Goal: Information Seeking & Learning: Compare options

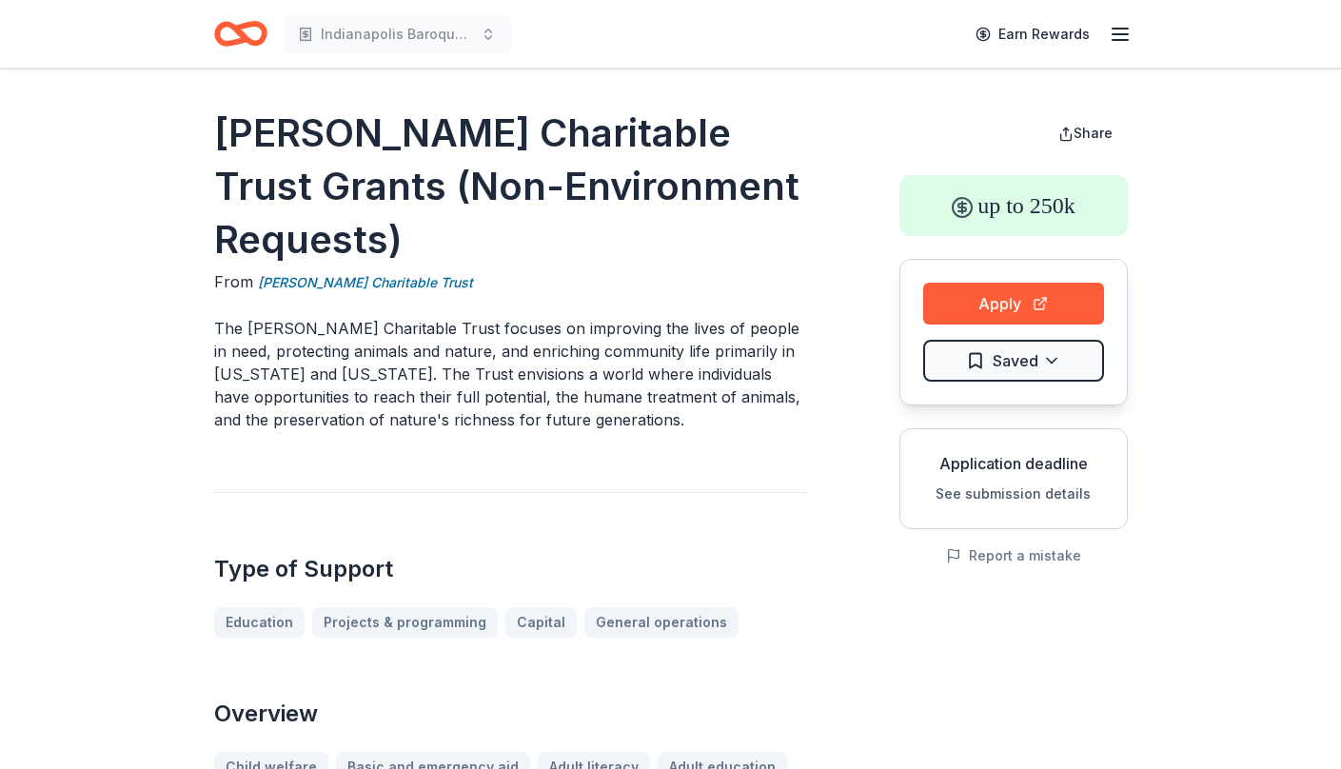
drag, startPoint x: 408, startPoint y: 253, endPoint x: 223, endPoint y: 125, distance: 225.7
click at [223, 125] on h1 "Nina Mason Pulliam Charitable Trust Grants (Non-Environment Requests)" at bounding box center [511, 187] width 594 height 160
click at [385, 283] on link "Nina Mason Pulliam Charitable Trust" at bounding box center [365, 282] width 215 height 23
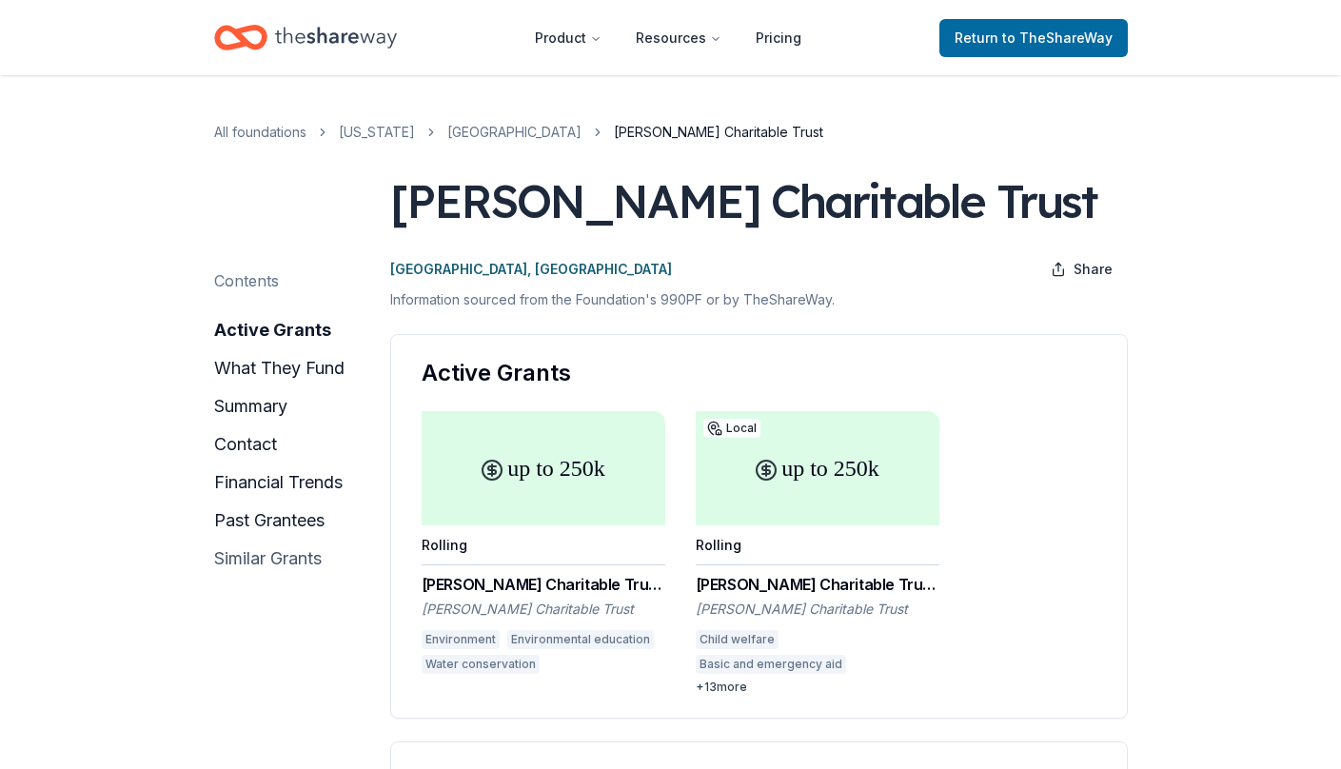
click at [259, 564] on button "similar grants" at bounding box center [268, 558] width 108 height 30
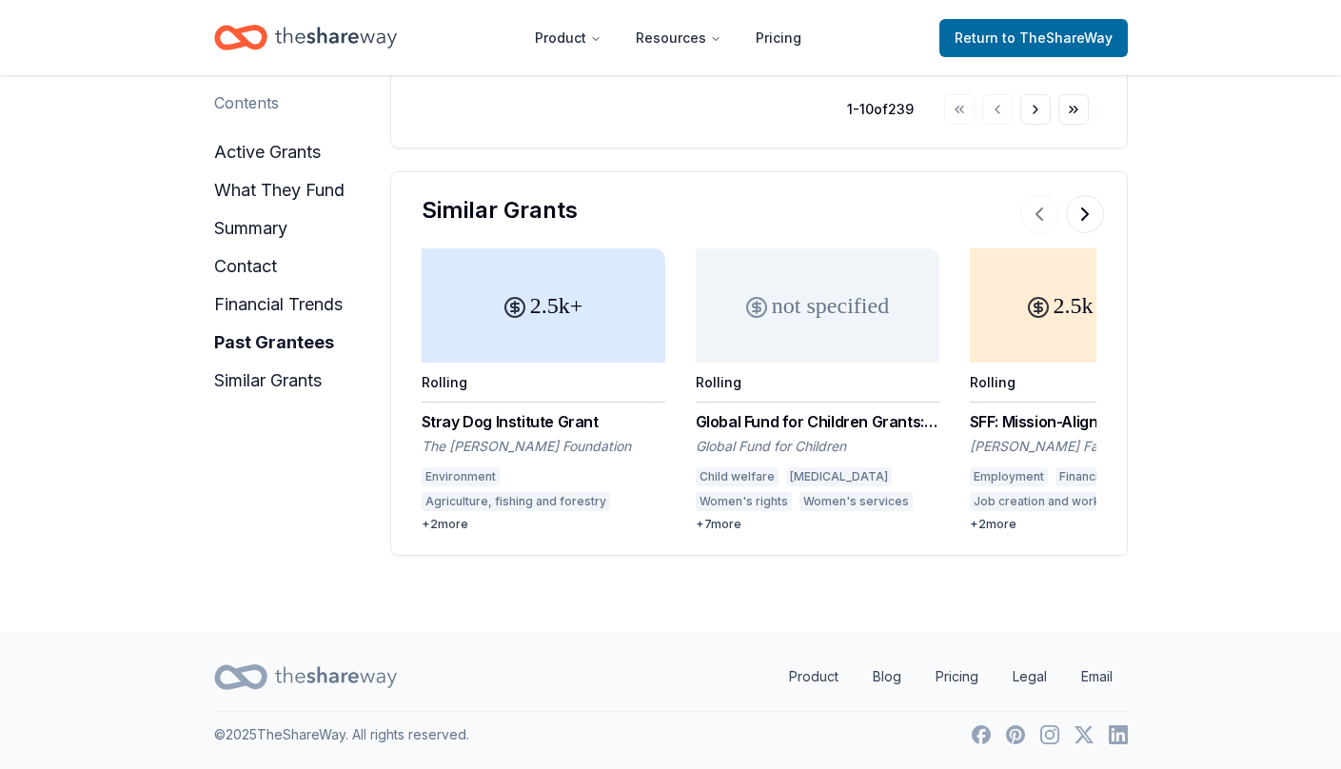
scroll to position [4188, 0]
click at [1090, 216] on button at bounding box center [1085, 214] width 38 height 38
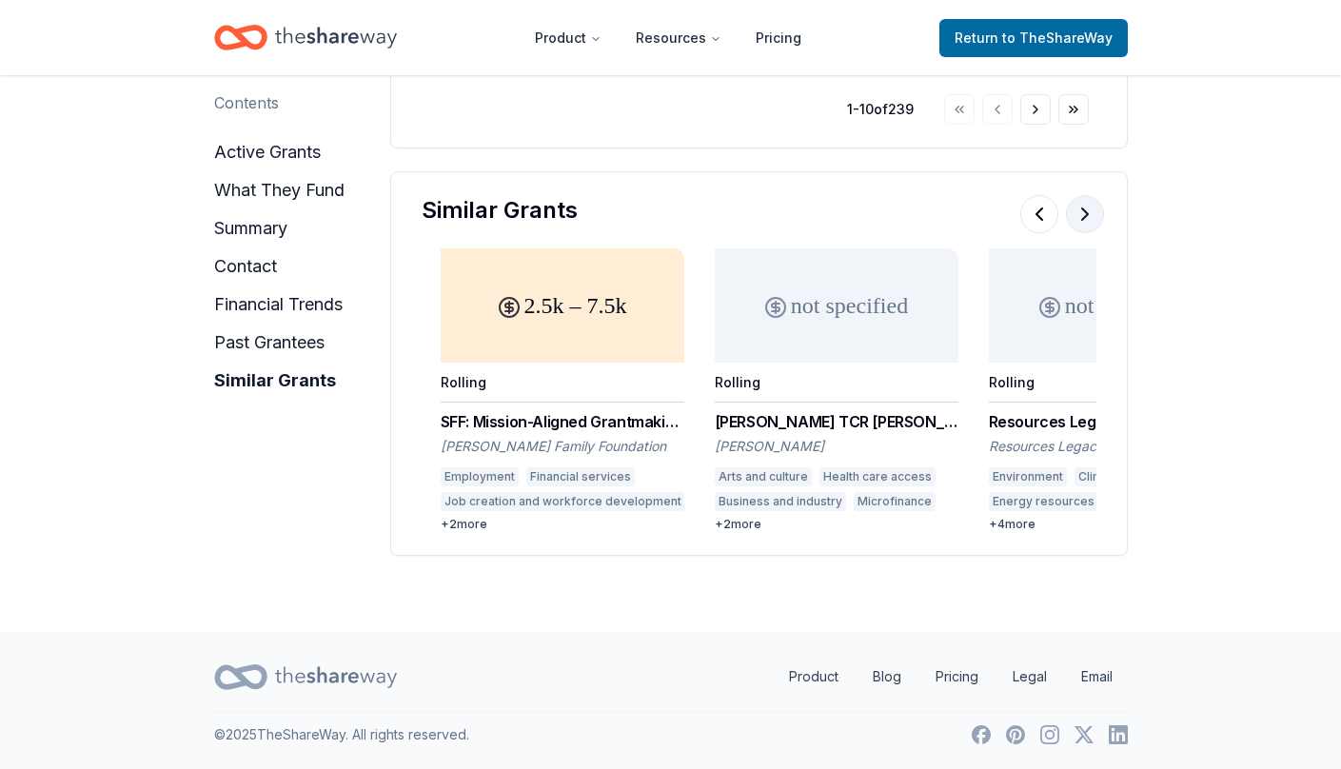
scroll to position [0, 548]
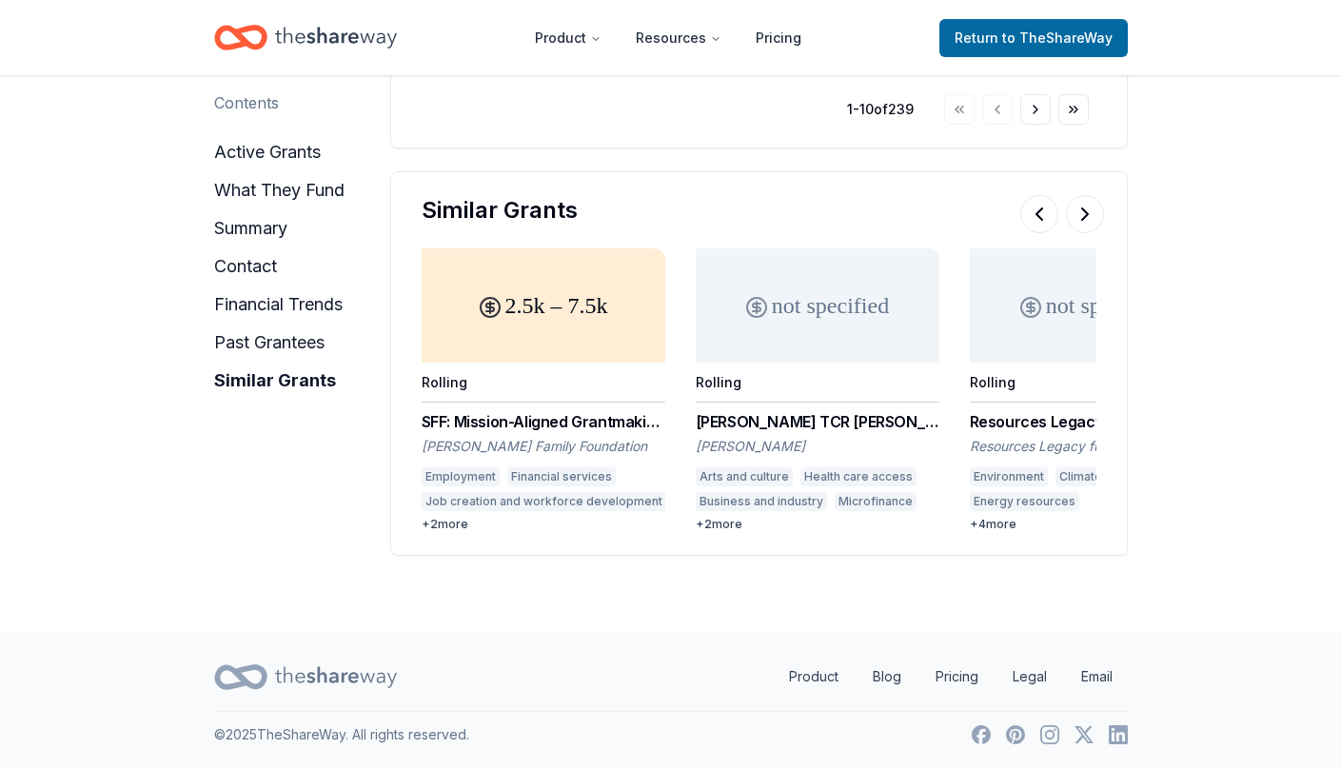
click at [750, 420] on div "Trevor TCR Grant" at bounding box center [818, 421] width 244 height 23
click at [1085, 211] on button at bounding box center [1085, 214] width 38 height 38
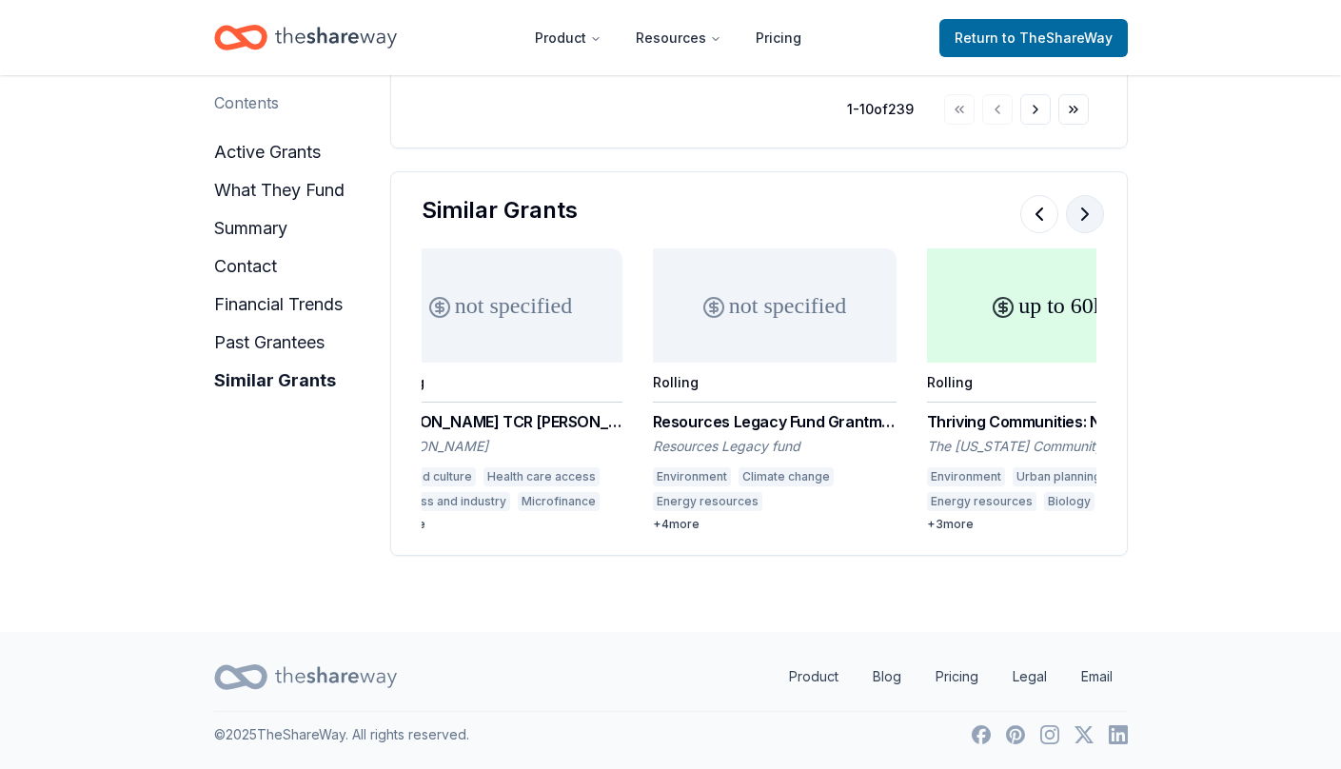
scroll to position [0, 941]
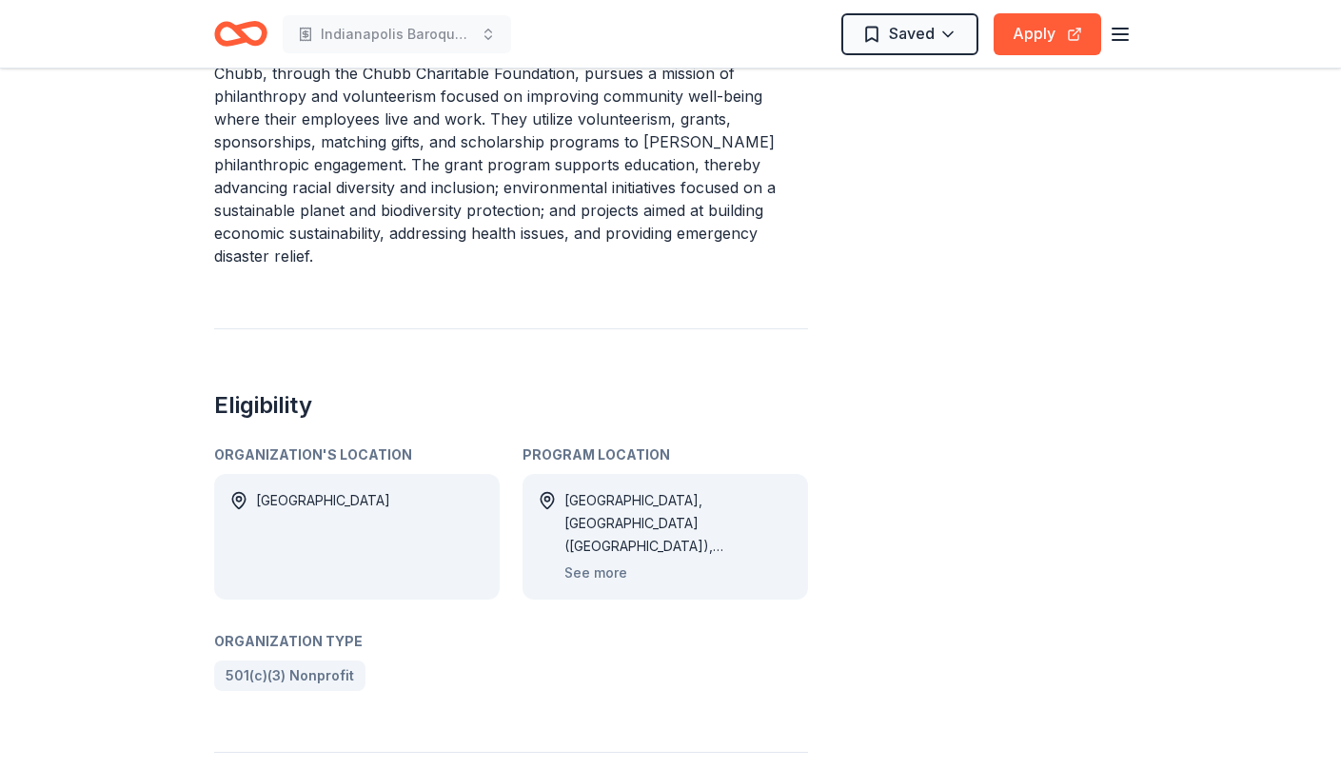
scroll to position [955, 0]
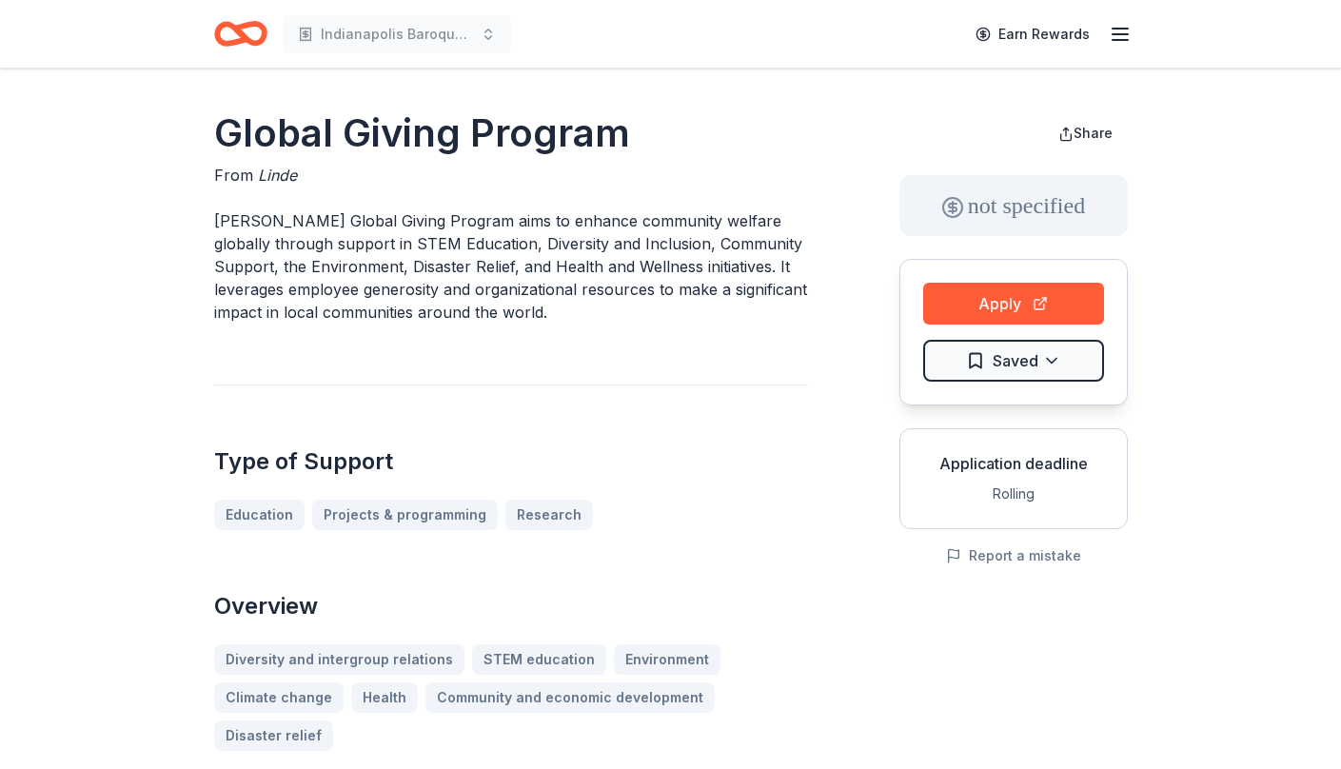
click at [275, 176] on span "Linde" at bounding box center [277, 175] width 39 height 19
